Goal: Information Seeking & Learning: Find specific fact

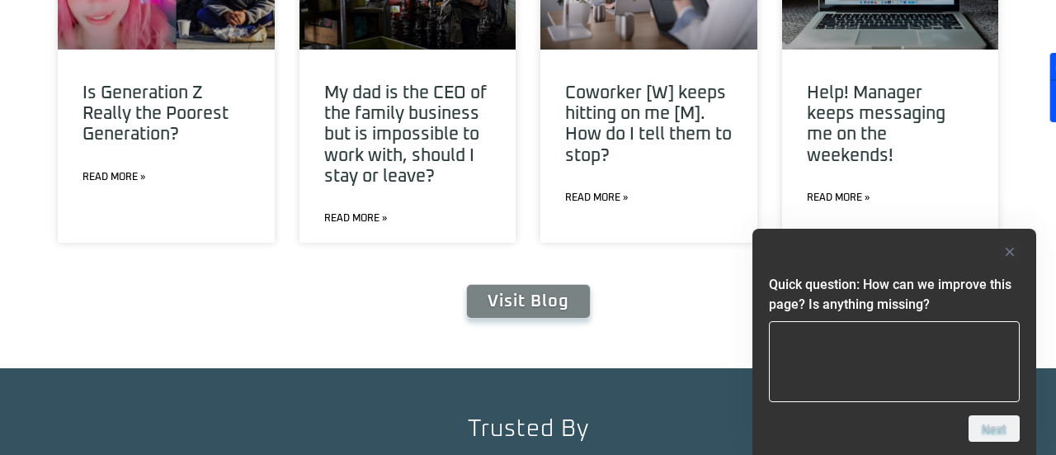
scroll to position [6063, 0]
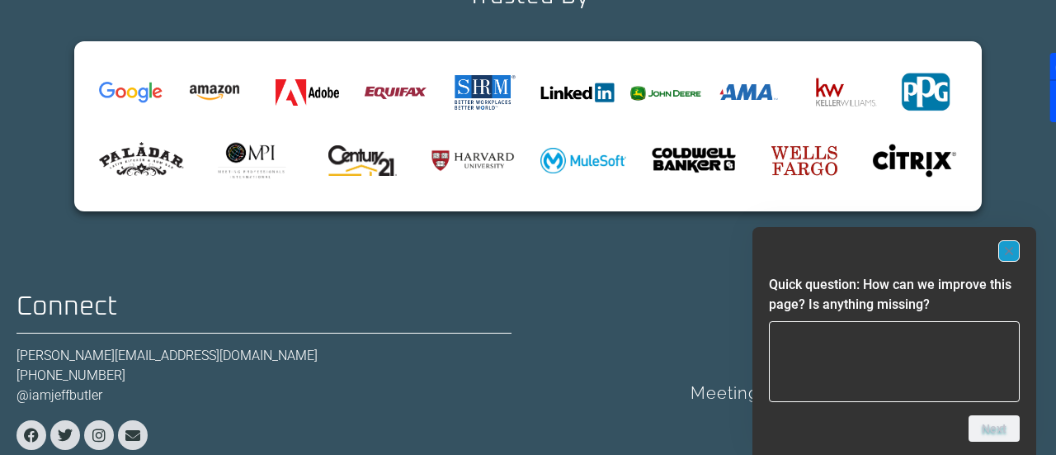
click at [1008, 252] on icon "Hide survey" at bounding box center [1009, 251] width 8 height 8
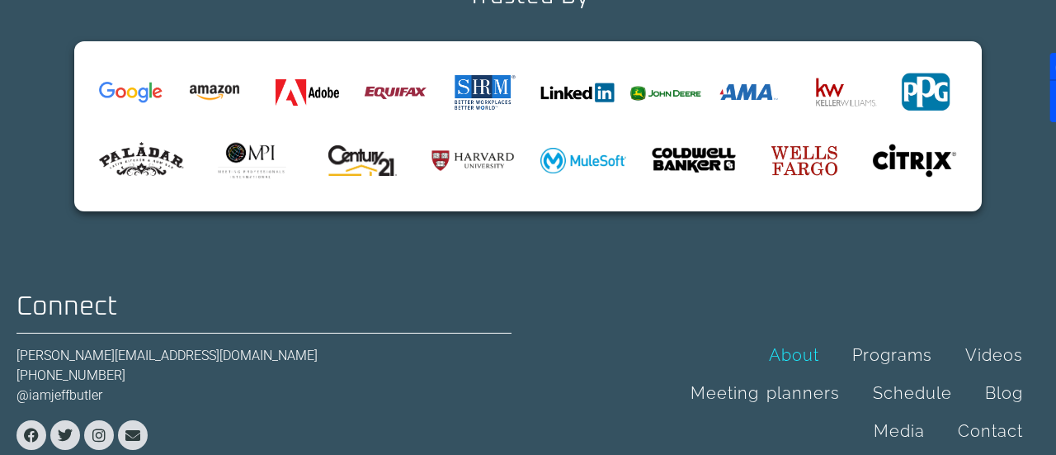
click at [812, 336] on link "About" at bounding box center [794, 355] width 83 height 38
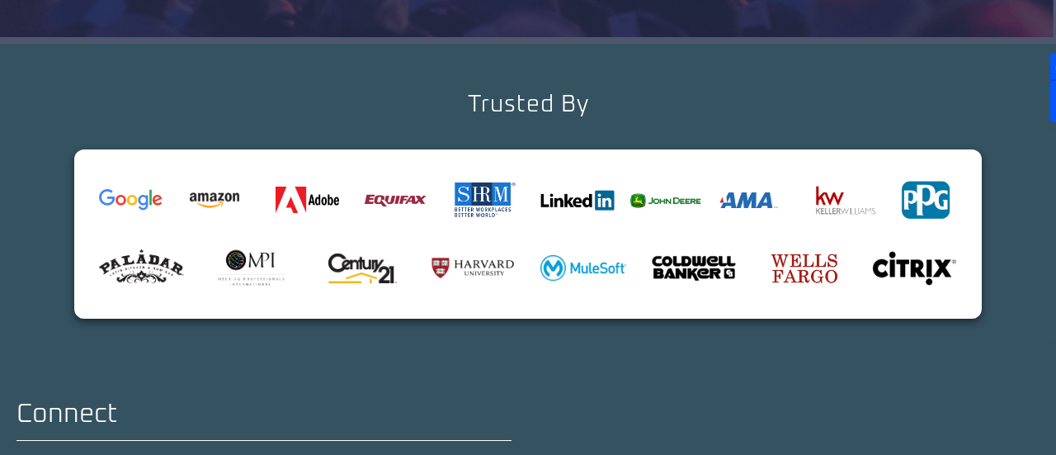
scroll to position [2117, 0]
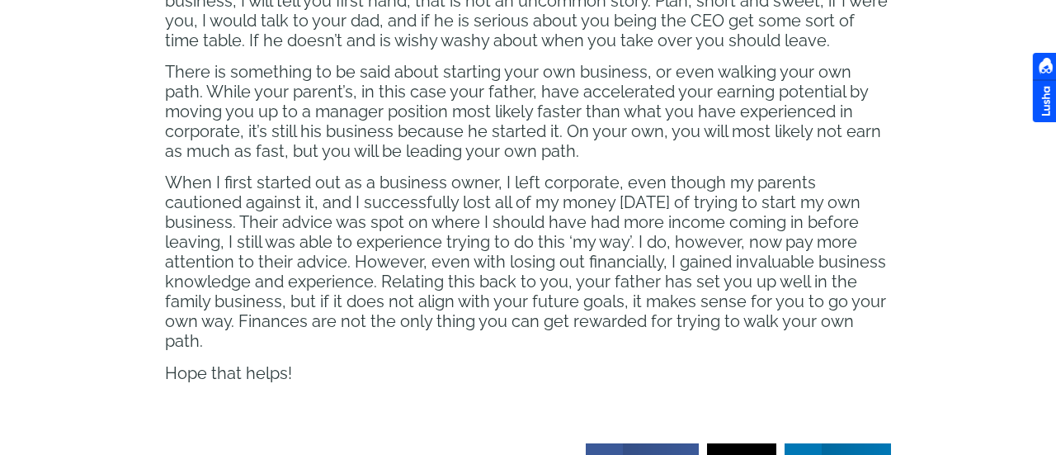
scroll to position [710, 0]
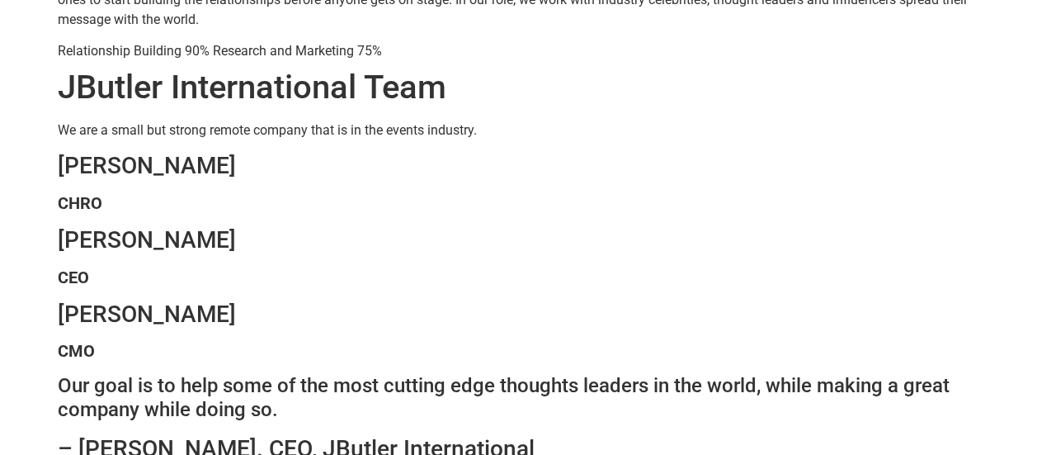
scroll to position [682, 0]
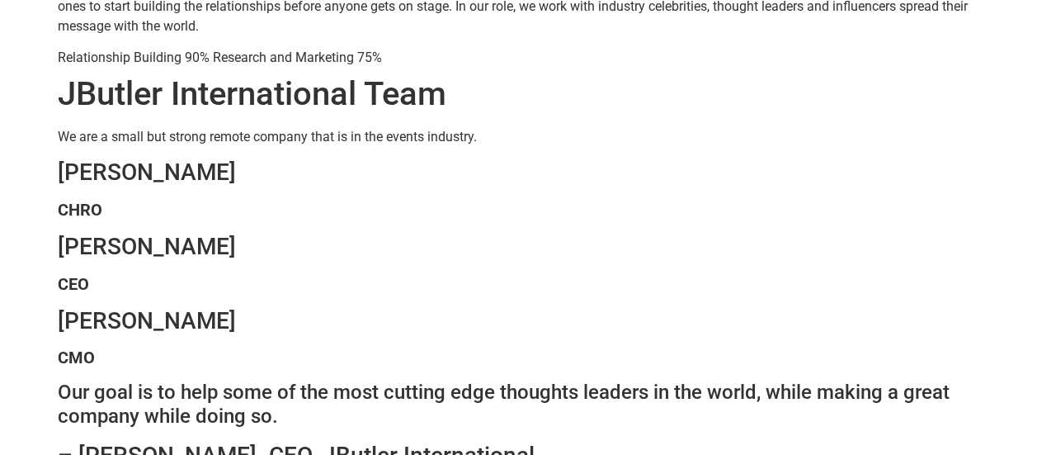
click at [82, 245] on h3 "[PERSON_NAME]" at bounding box center [528, 247] width 941 height 28
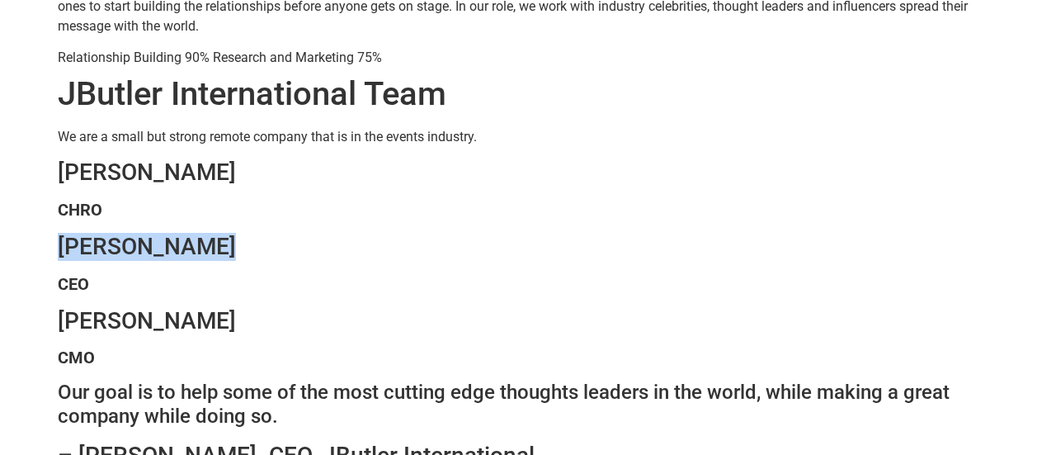
copy div "[PERSON_NAME]"
click at [81, 285] on strong "CEO" at bounding box center [73, 284] width 31 height 20
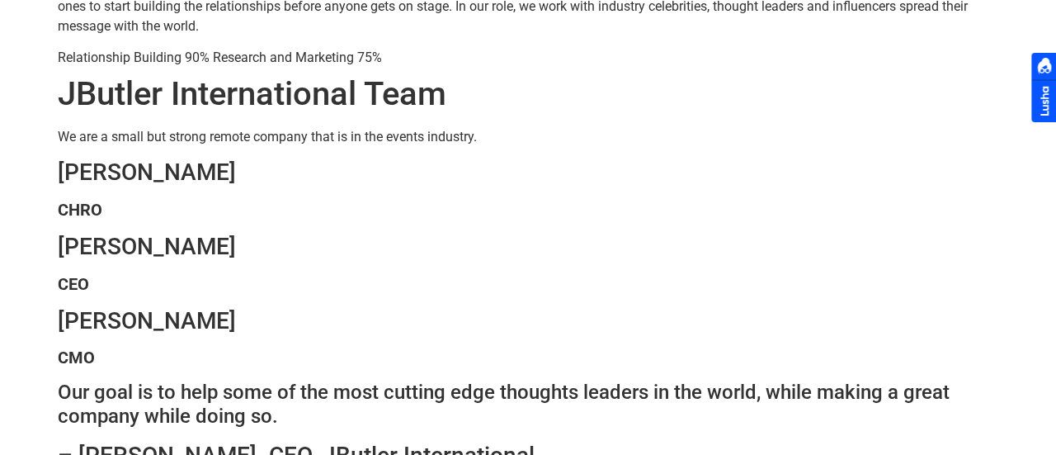
click at [81, 285] on strong "CEO" at bounding box center [73, 284] width 31 height 20
copy strong "CEO"
click at [86, 237] on h3 "[PERSON_NAME]" at bounding box center [528, 247] width 941 height 28
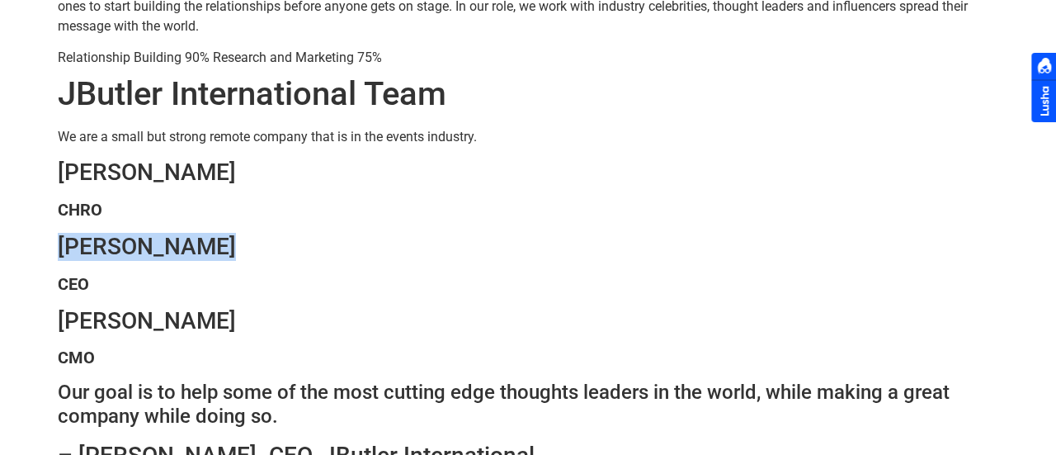
copy div "[PERSON_NAME]"
click at [776, 233] on h3 "[PERSON_NAME]" at bounding box center [528, 247] width 941 height 28
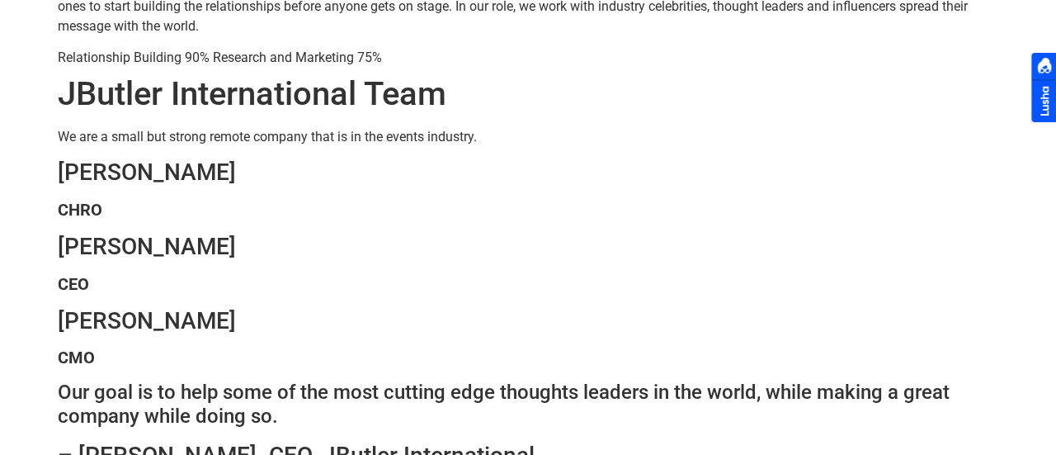
click at [79, 323] on h3 "[PERSON_NAME]" at bounding box center [528, 321] width 941 height 28
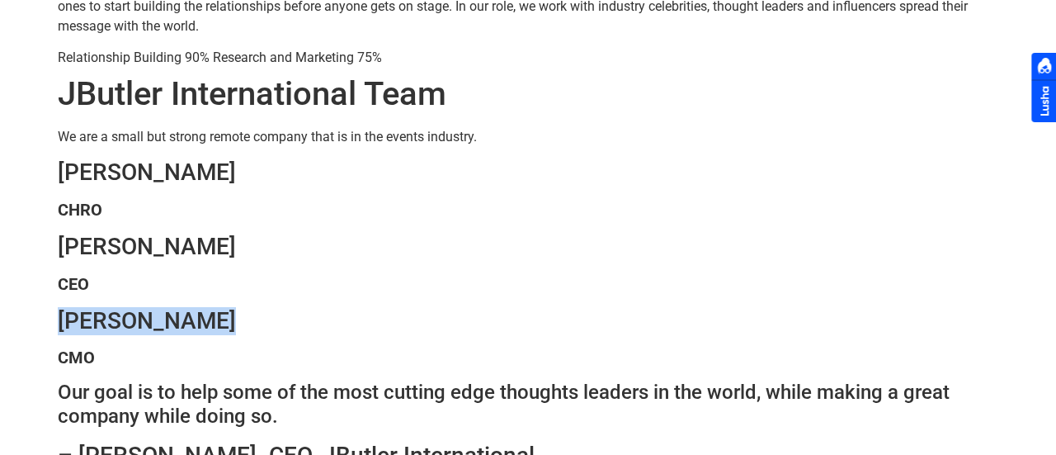
copy div "[PERSON_NAME]"
click at [95, 167] on h3 "[PERSON_NAME]" at bounding box center [528, 172] width 941 height 28
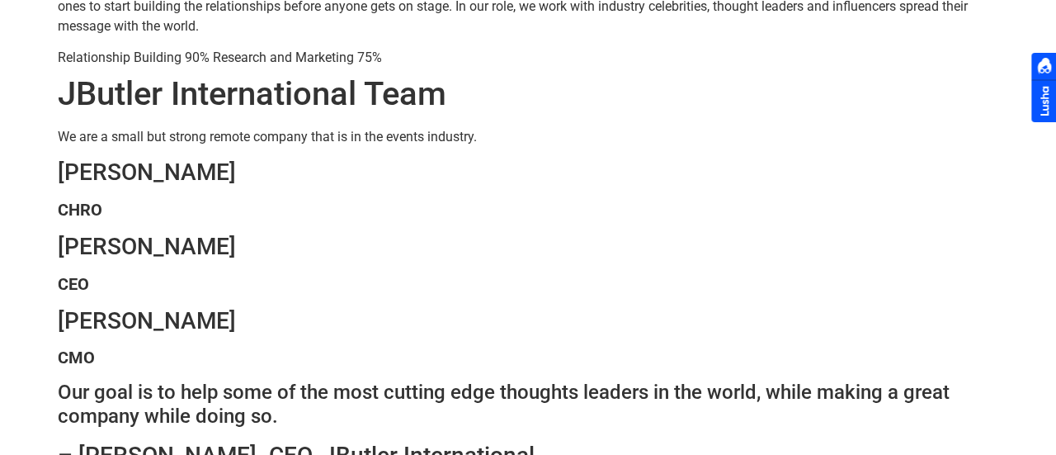
click at [95, 167] on h3 "[PERSON_NAME]" at bounding box center [528, 172] width 941 height 28
click at [82, 206] on strong "CHRO" at bounding box center [80, 210] width 45 height 20
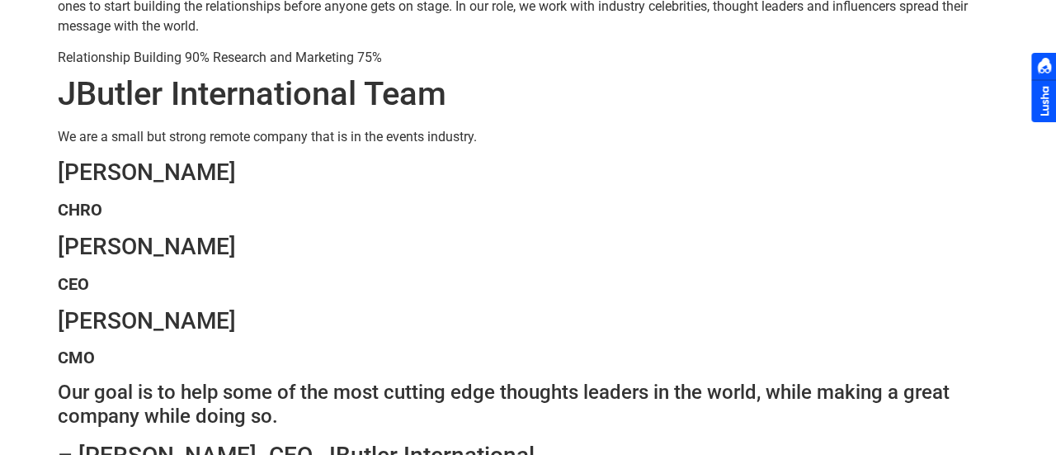
click at [82, 206] on strong "CHRO" at bounding box center [80, 210] width 45 height 20
copy div "CHRO"
click at [172, 172] on h3 "[PERSON_NAME]" at bounding box center [528, 172] width 941 height 28
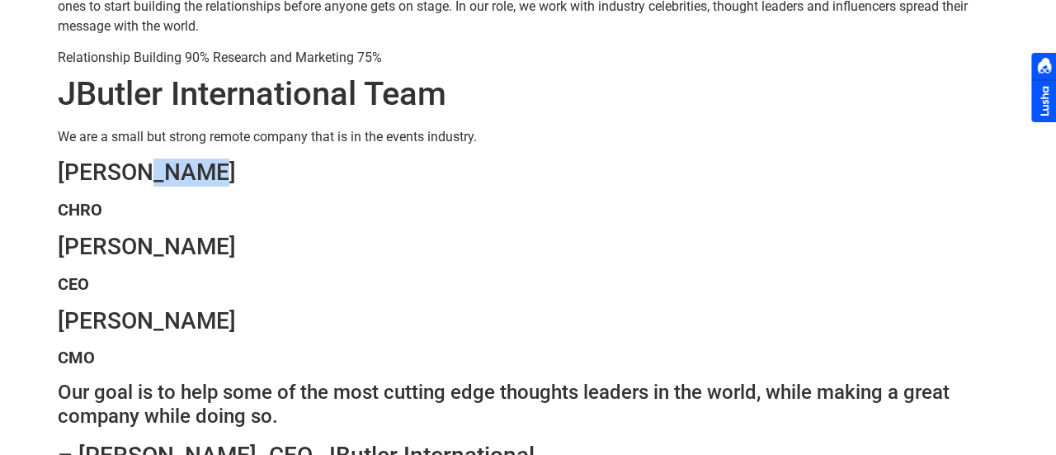
click at [172, 172] on h3 "[PERSON_NAME]" at bounding box center [528, 172] width 941 height 28
copy div "[PERSON_NAME]"
click at [635, 253] on h3 "[PERSON_NAME]" at bounding box center [528, 247] width 941 height 28
